Goal: Transaction & Acquisition: Download file/media

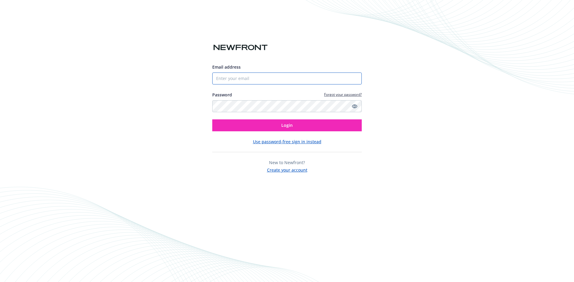
type input "[PERSON_NAME][EMAIL_ADDRESS][DOMAIN_NAME]"
click at [212, 120] on button "Login" at bounding box center [286, 126] width 149 height 12
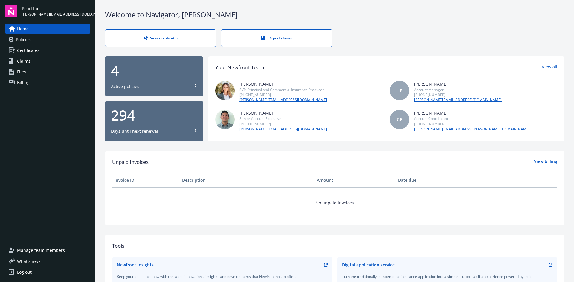
click at [38, 37] on link "Policies" at bounding box center [47, 40] width 85 height 10
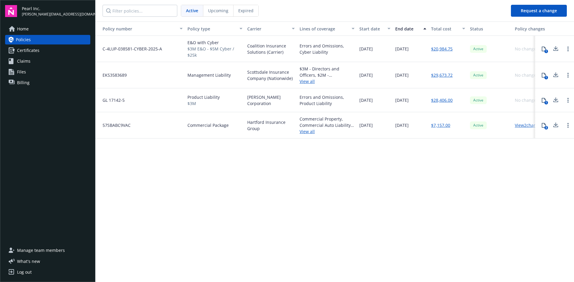
click at [210, 97] on span "Product Liability" at bounding box center [203, 97] width 32 height 6
click at [204, 44] on span "E&O with Cyber" at bounding box center [214, 42] width 55 height 6
click at [249, 44] on span "Coalition Insurance Solutions (Carrier)" at bounding box center [271, 49] width 48 height 13
click at [568, 50] on link "Open options" at bounding box center [567, 48] width 7 height 7
click at [563, 23] on button "button" at bounding box center [569, 29] width 39 height 14
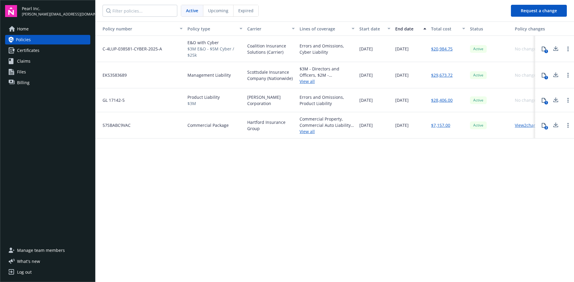
click at [556, 48] on icon at bounding box center [556, 48] width 4 height 4
click at [544, 49] on icon at bounding box center [543, 49] width 5 height 5
